Goal: Find specific page/section: Find specific page/section

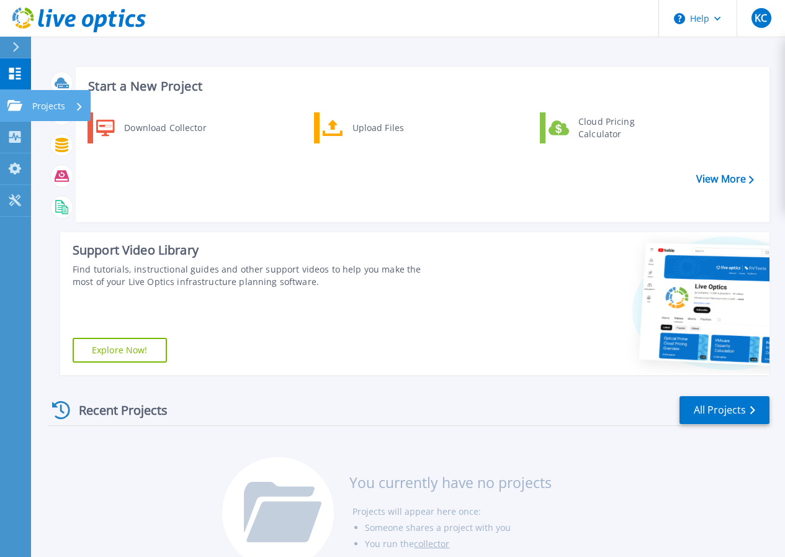
click at [57, 103] on p "Projects" at bounding box center [48, 106] width 33 height 32
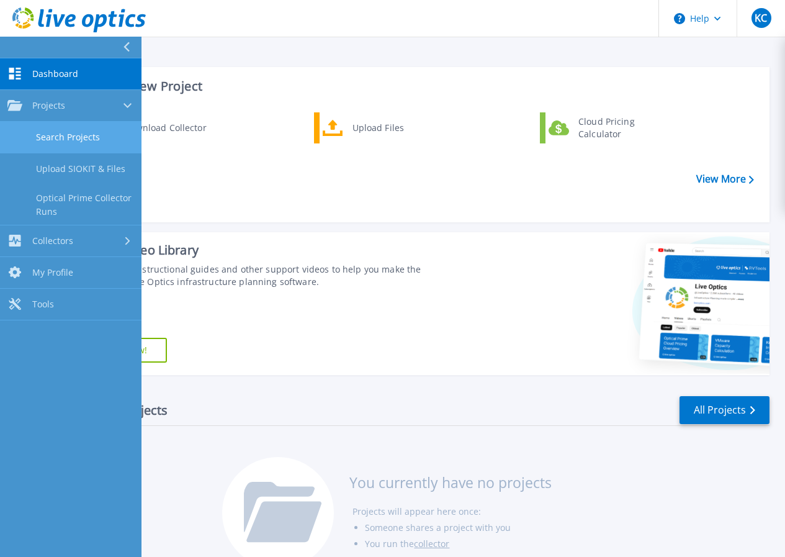
click at [82, 135] on link "Search Projects" at bounding box center [71, 138] width 142 height 32
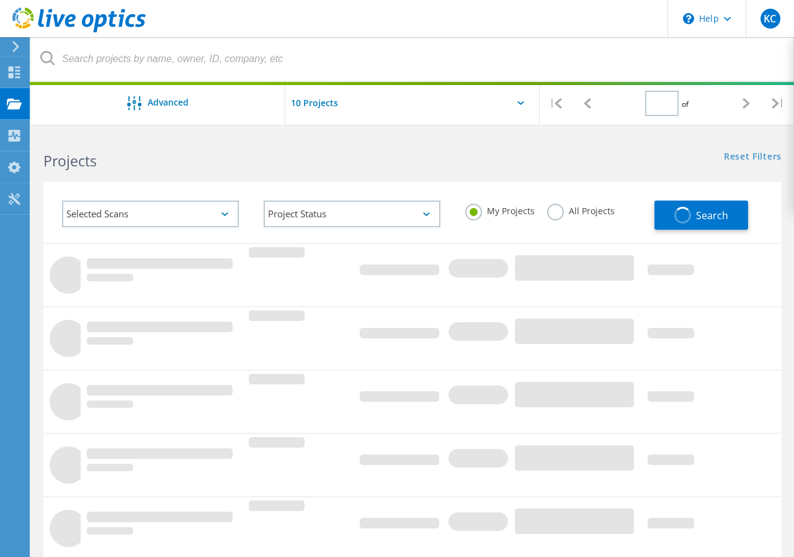
type input "1"
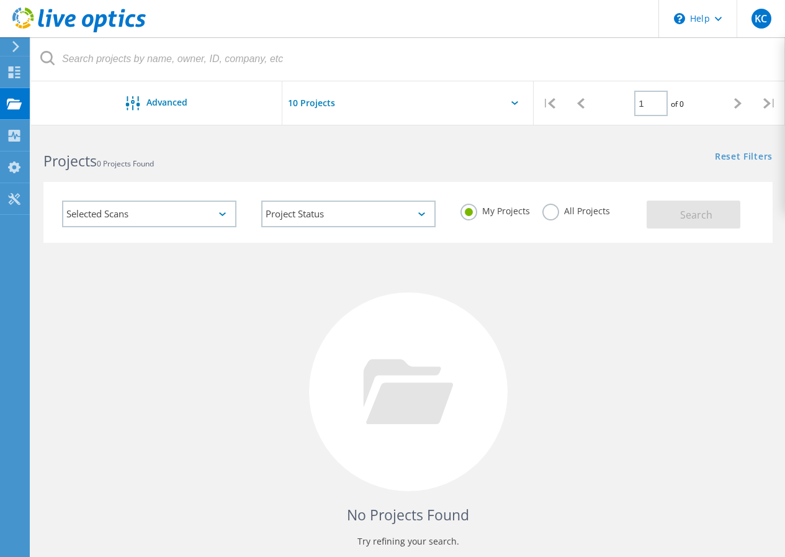
click at [220, 217] on div "Selected Scans" at bounding box center [149, 213] width 174 height 27
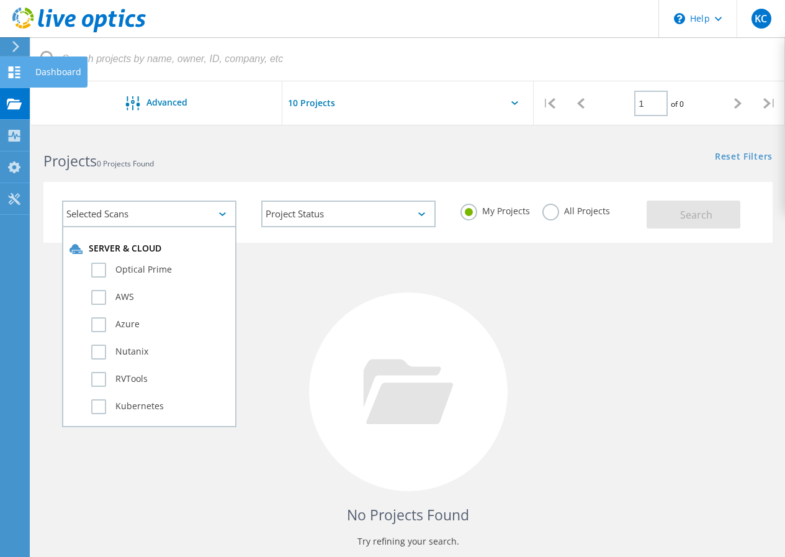
click at [13, 68] on use at bounding box center [15, 72] width 12 height 12
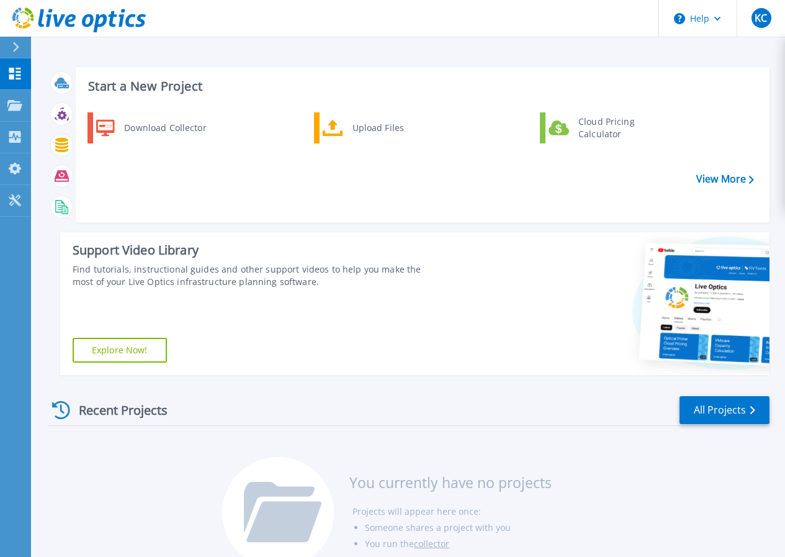
scroll to position [61, 0]
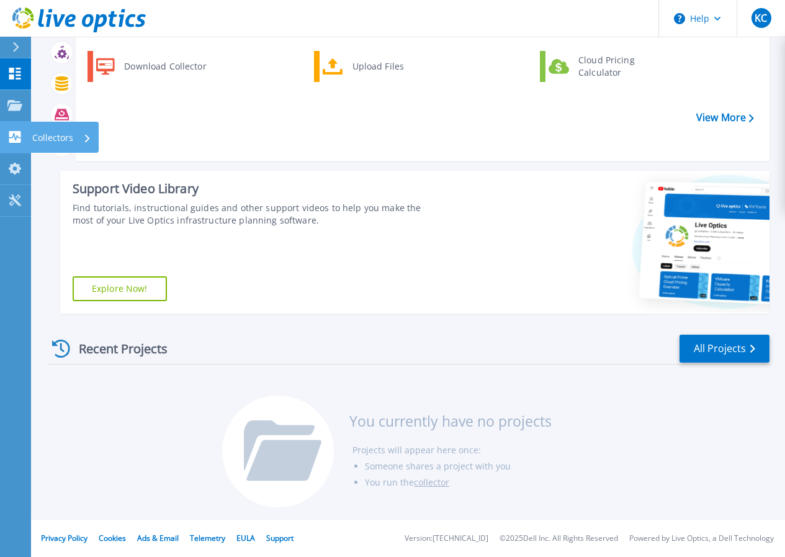
click at [49, 141] on p "Collectors" at bounding box center [52, 138] width 41 height 32
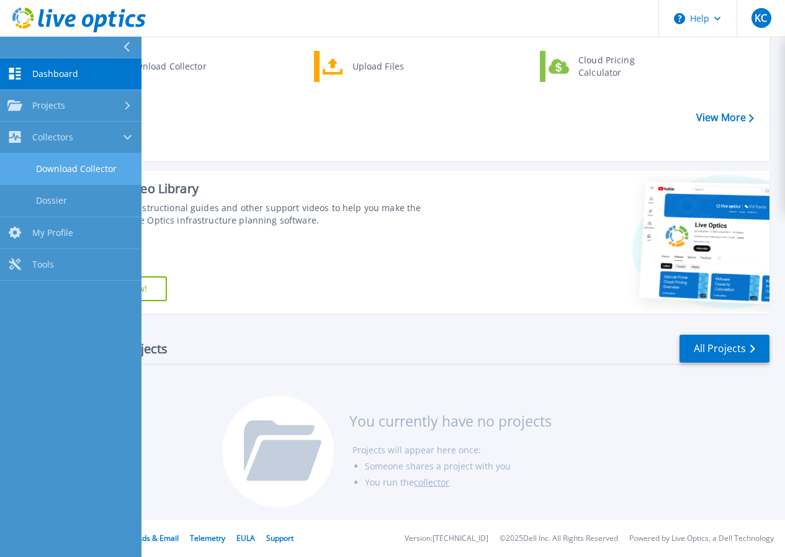
click at [68, 170] on link "Download Collector" at bounding box center [71, 169] width 142 height 32
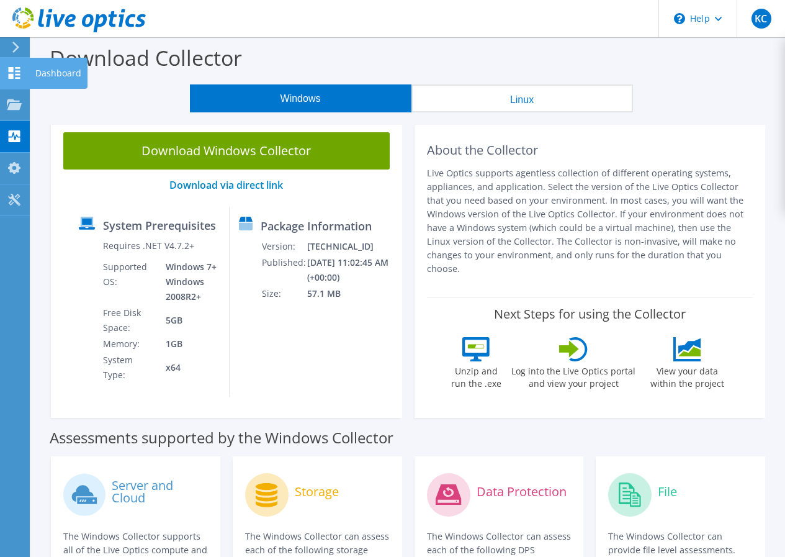
click at [11, 68] on use at bounding box center [15, 73] width 12 height 12
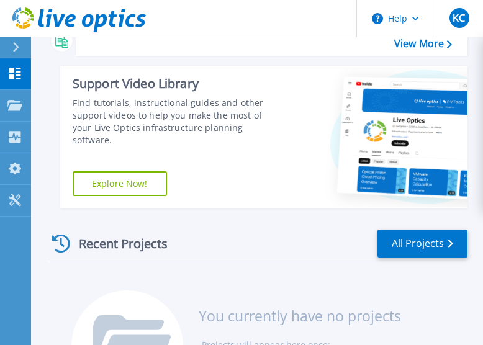
scroll to position [277, 0]
